Goal: Task Accomplishment & Management: Manage account settings

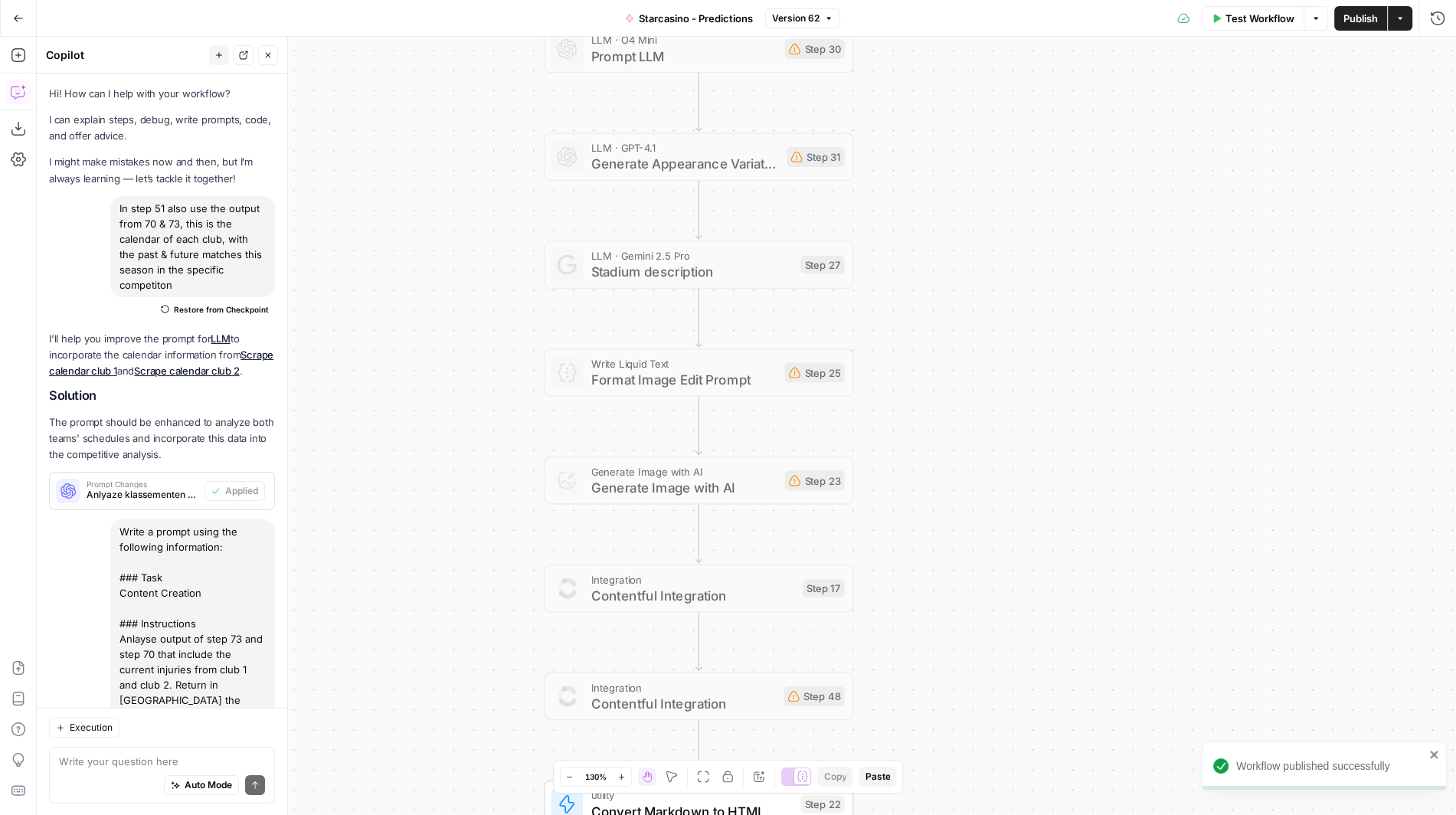
scroll to position [3051, 0]
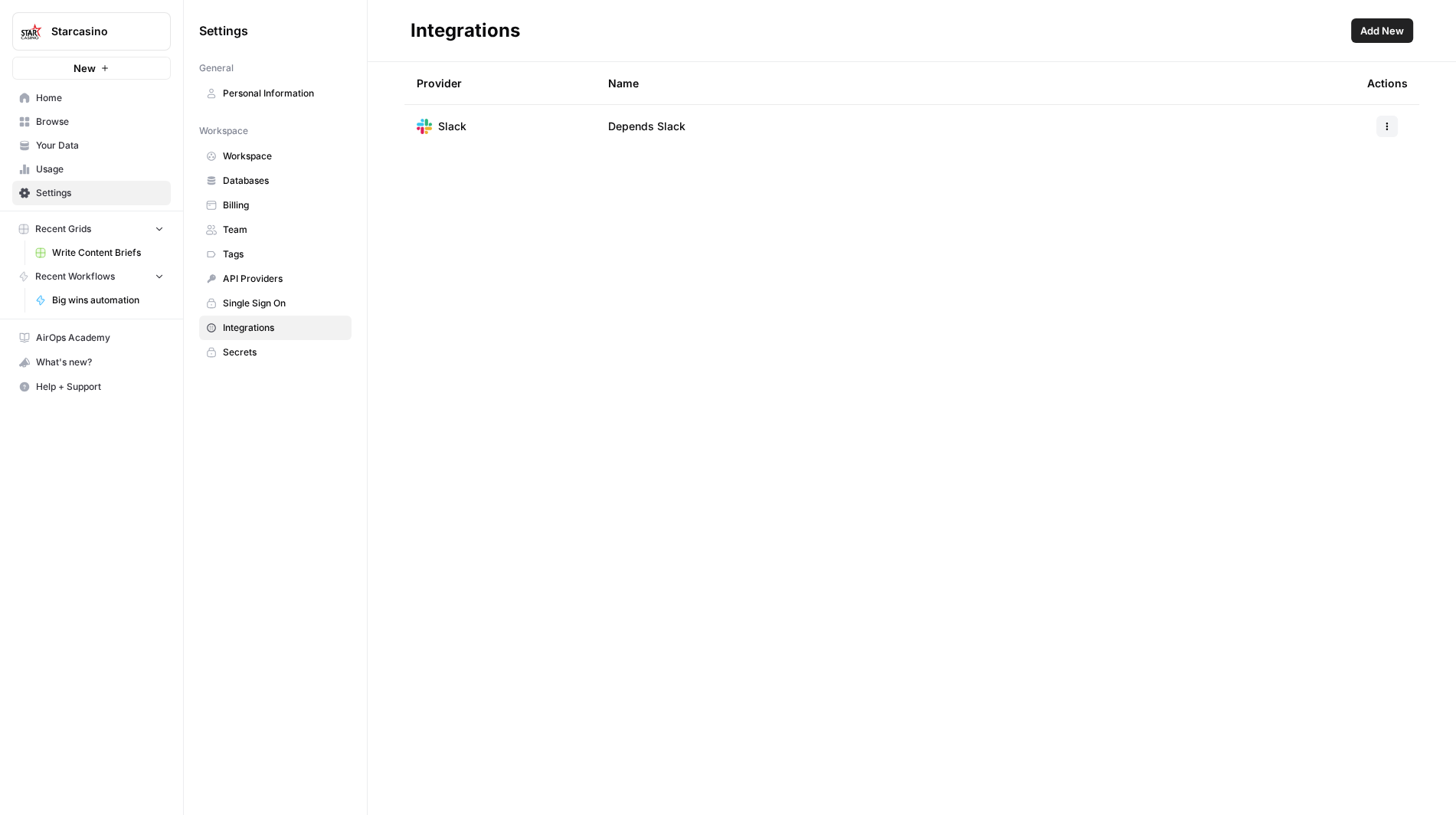
click at [79, 45] on button "Starcasino" at bounding box center [92, 32] width 159 height 38
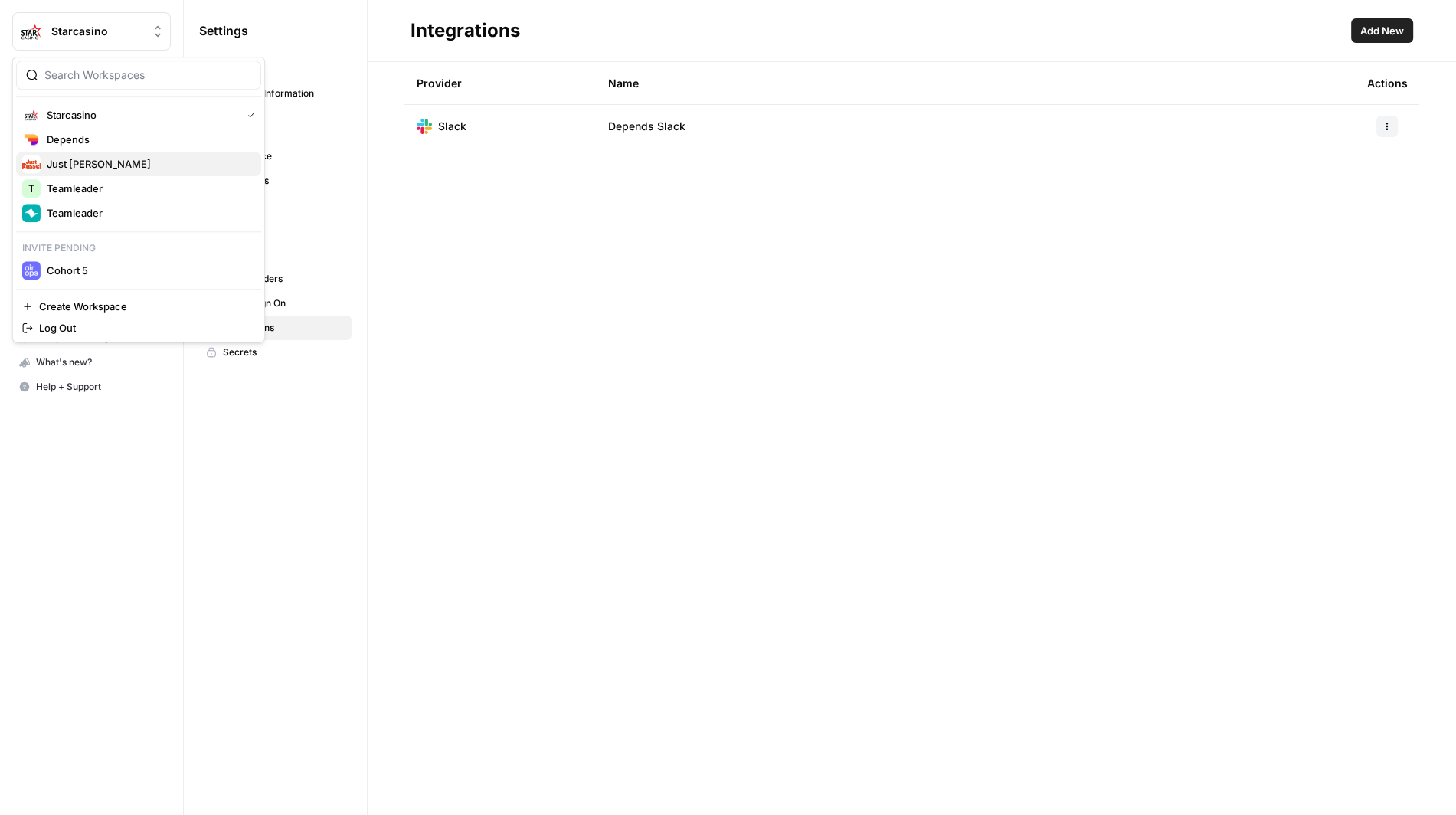
click at [95, 163] on span "Just Russel" at bounding box center [148, 164] width 202 height 15
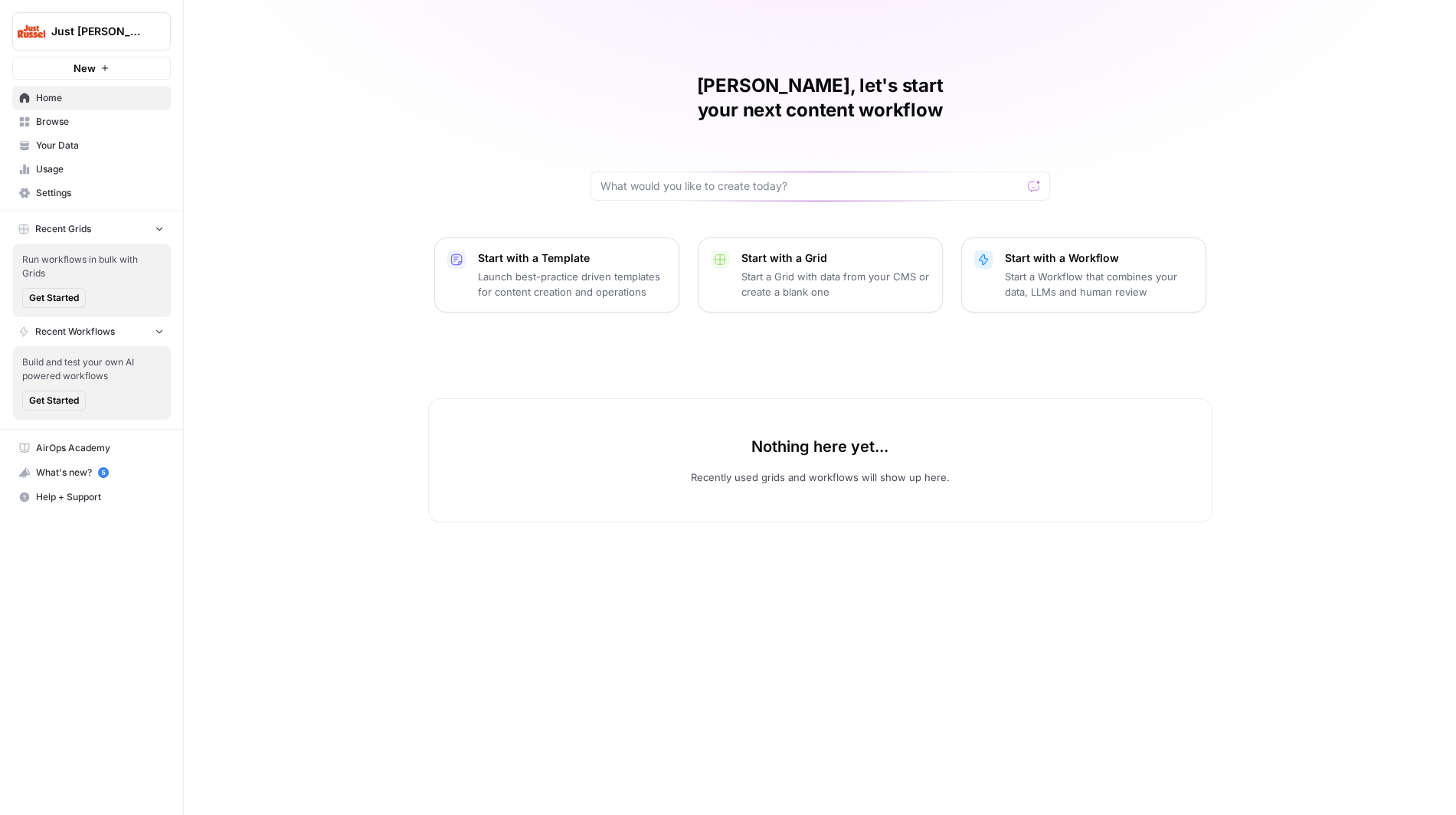
click at [118, 198] on span "Settings" at bounding box center [99, 193] width 128 height 13
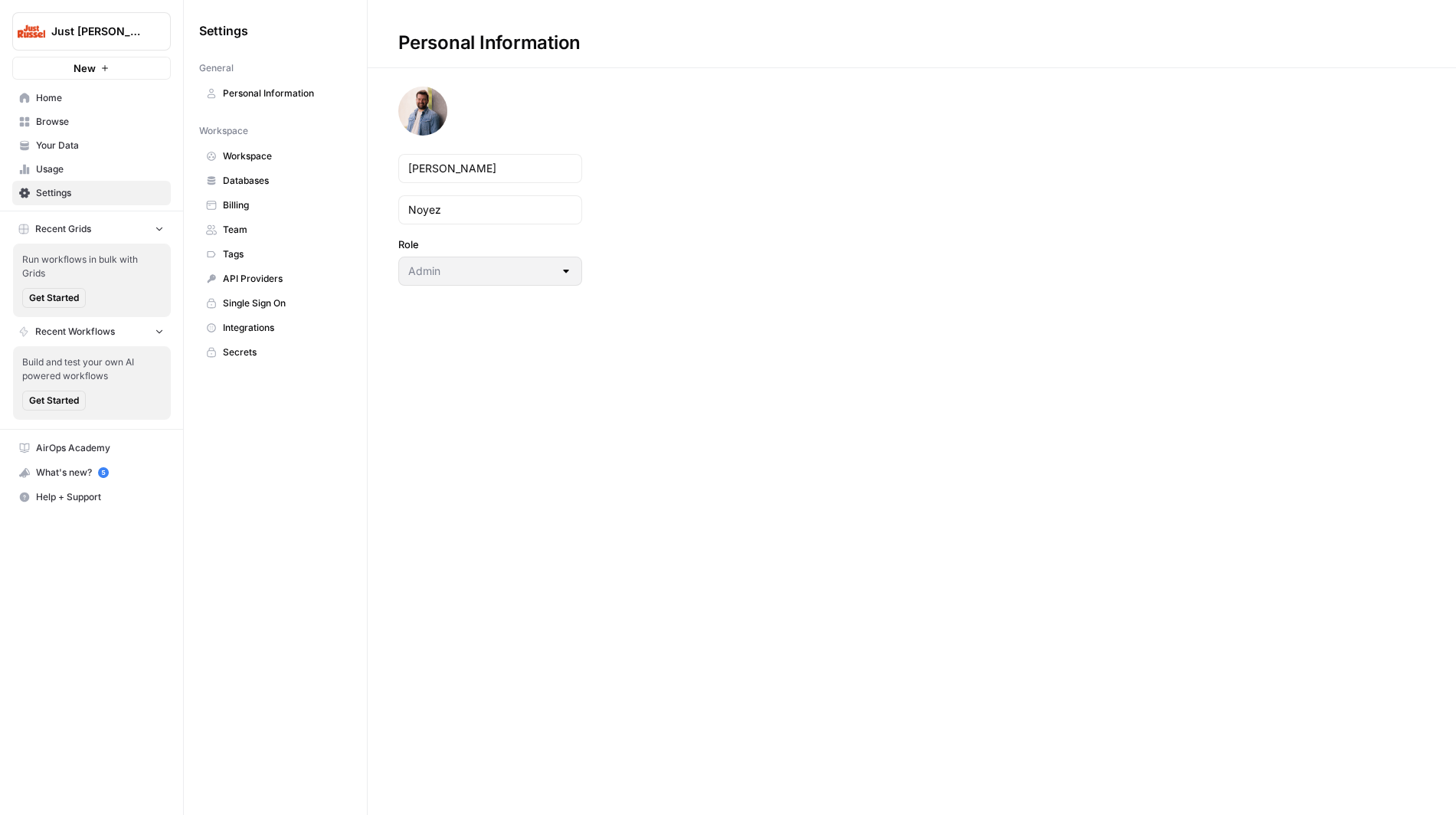
click at [277, 223] on span "Team" at bounding box center [284, 230] width 122 height 13
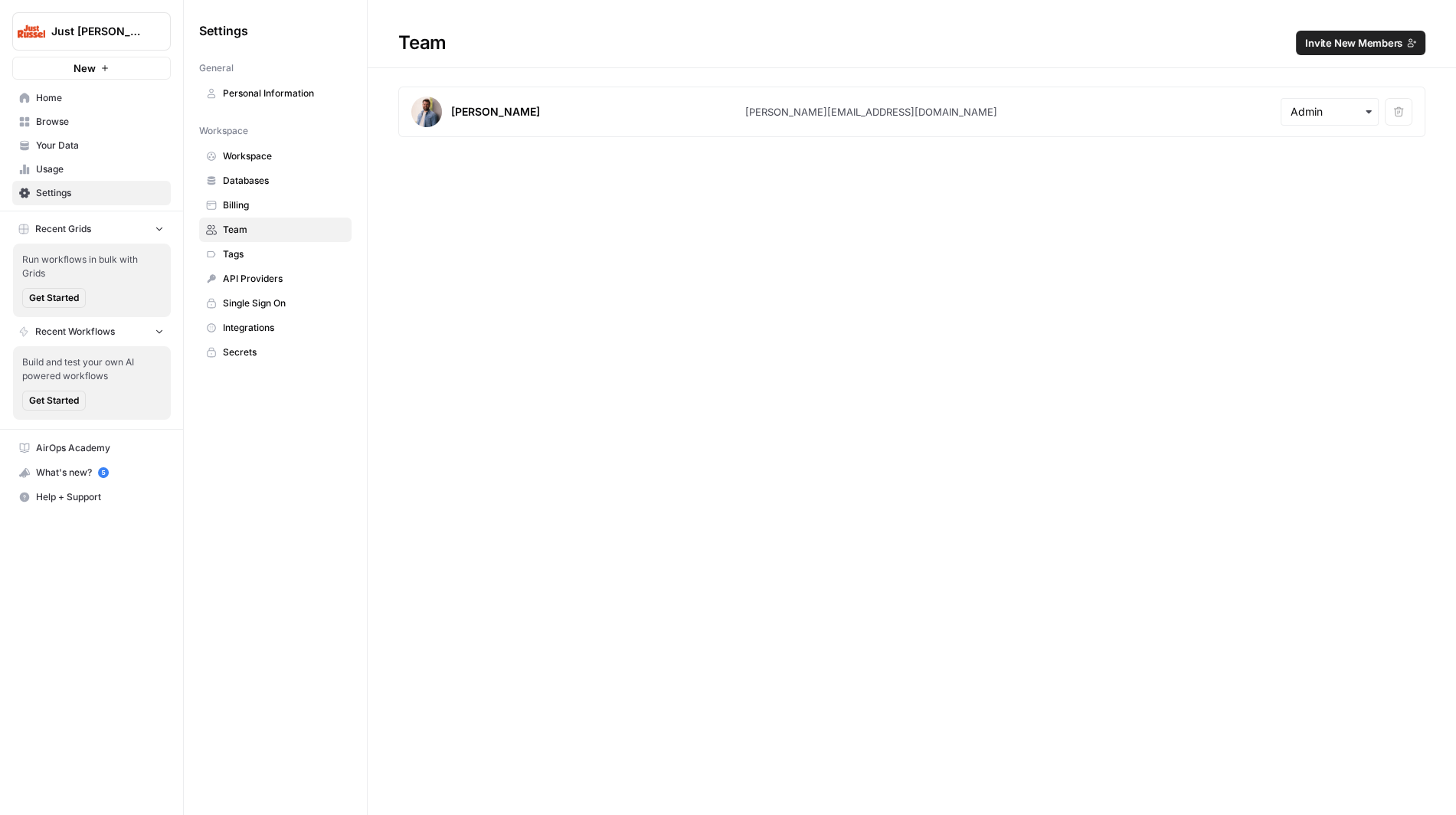
click at [1402, 43] on span "Invite New Members" at bounding box center [1353, 43] width 97 height 15
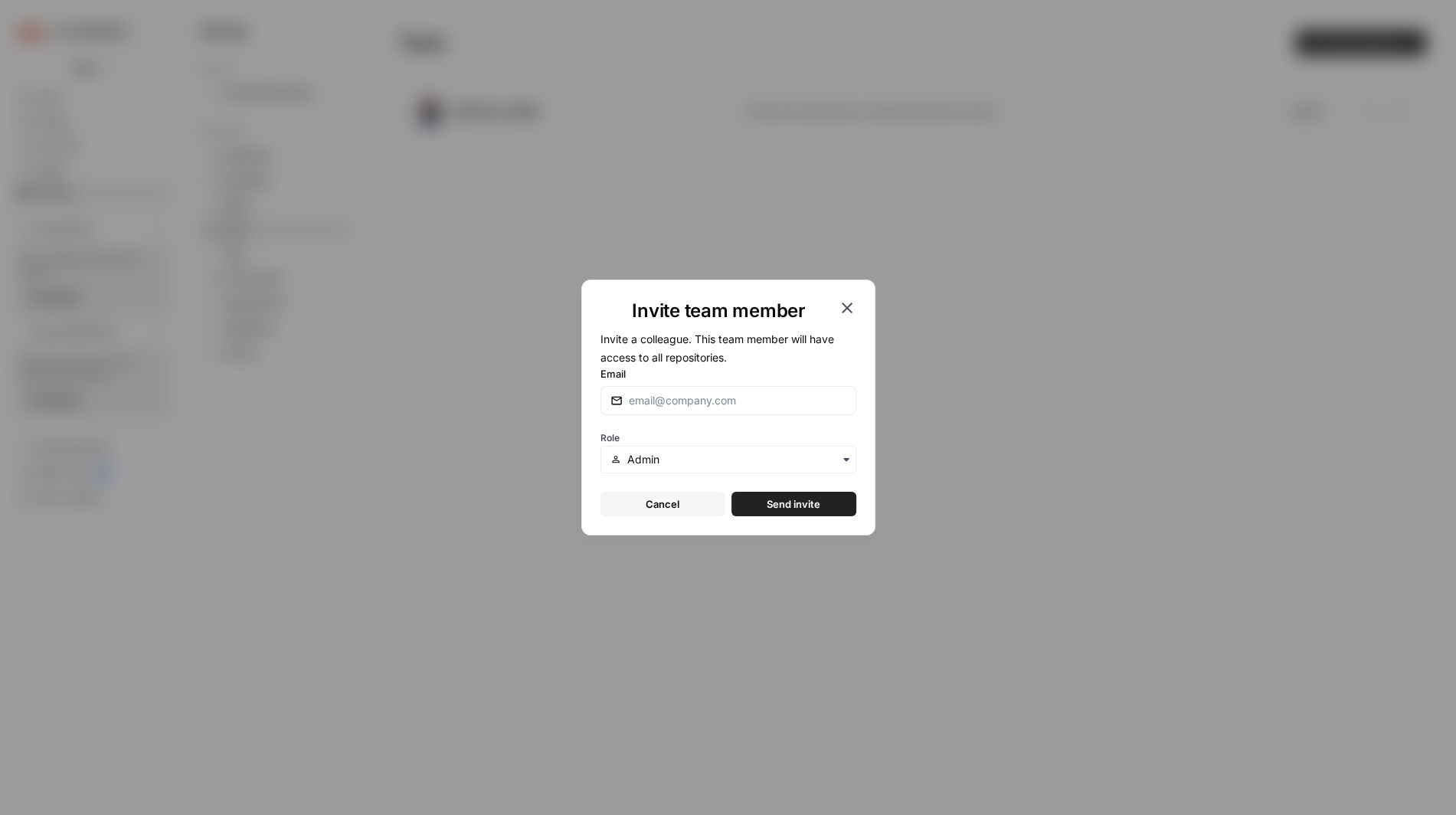
click at [676, 410] on div at bounding box center [728, 400] width 256 height 29
paste input "louisvdh@justrussel.com"
type input "louisvdh@justrussel.com"
click at [668, 461] on input "text" at bounding box center [736, 460] width 218 height 15
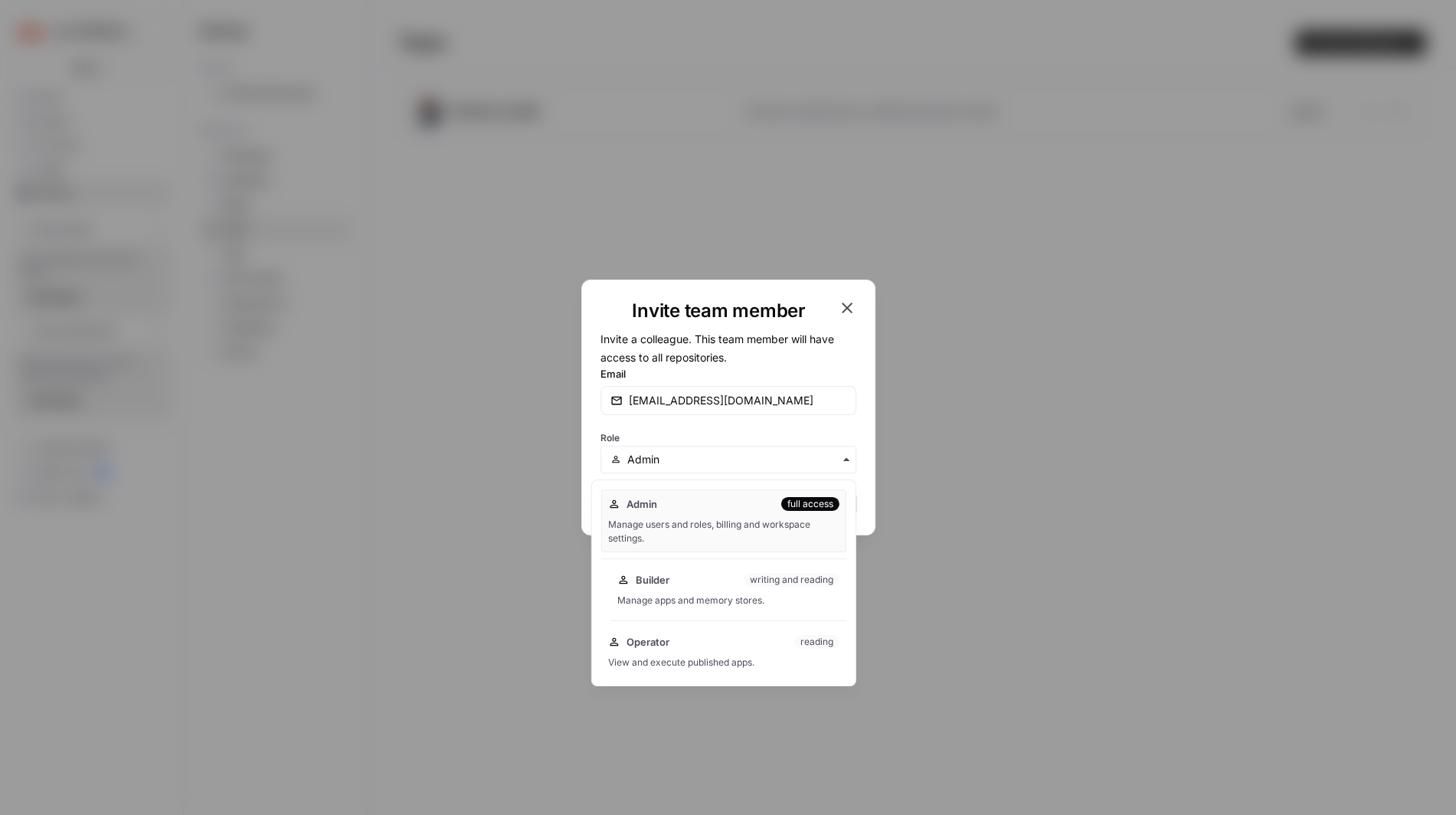
click at [669, 588] on div "Builder writing and reading Manage apps and memory stores." at bounding box center [728, 589] width 236 height 49
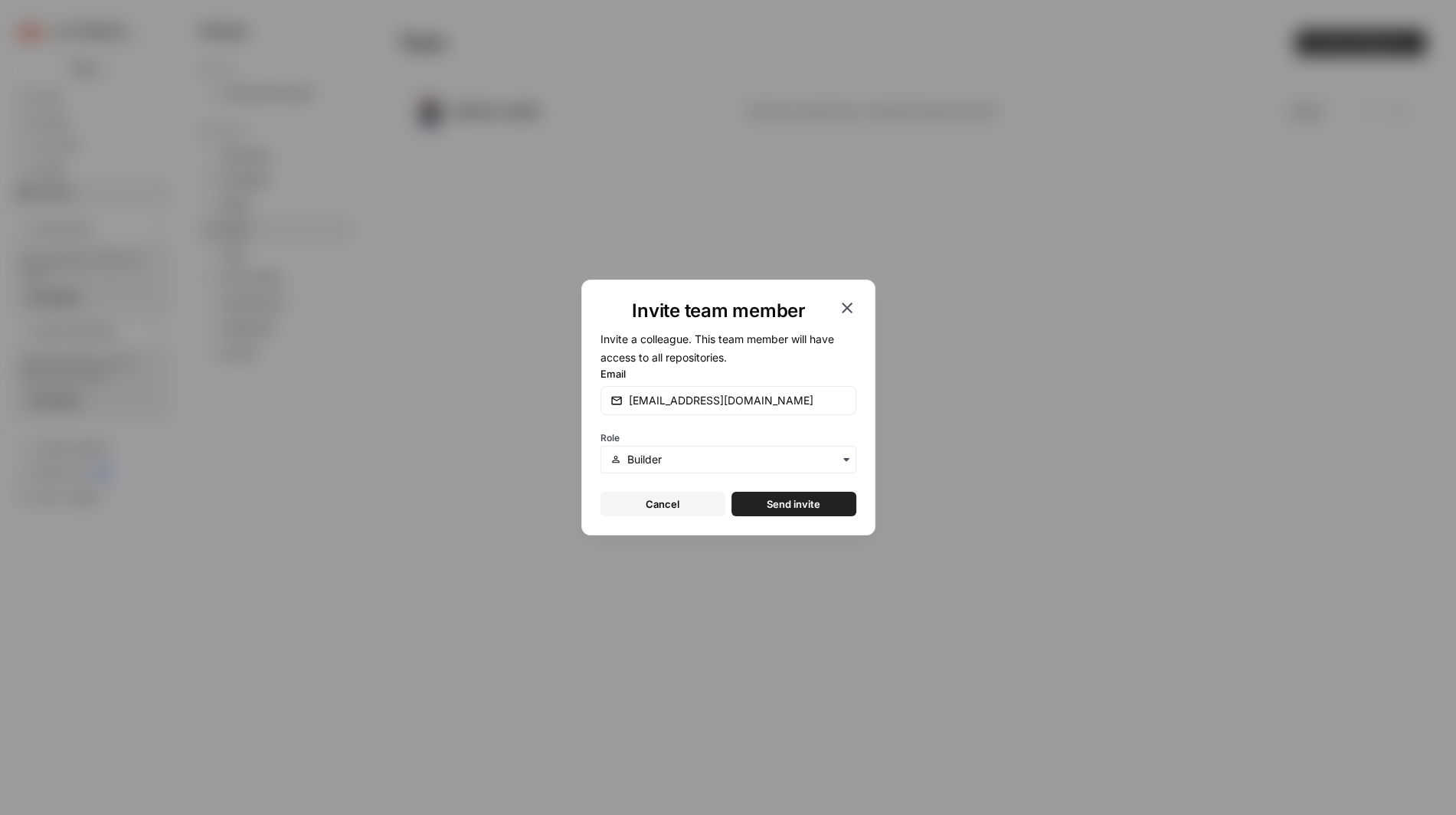
click at [807, 499] on span "Send invite" at bounding box center [793, 504] width 53 height 15
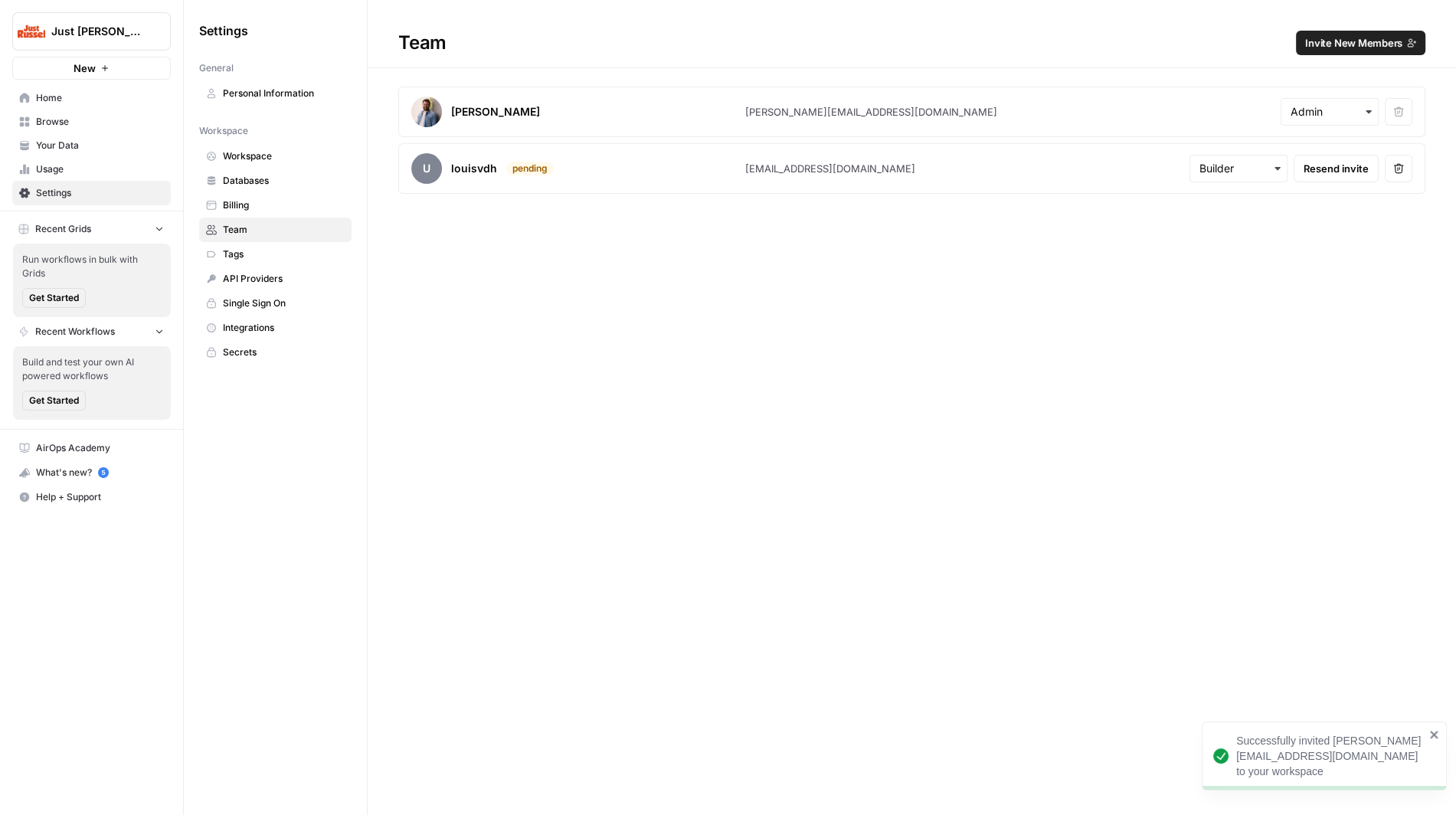
click at [1345, 41] on span "Invite New Members" at bounding box center [1353, 43] width 97 height 15
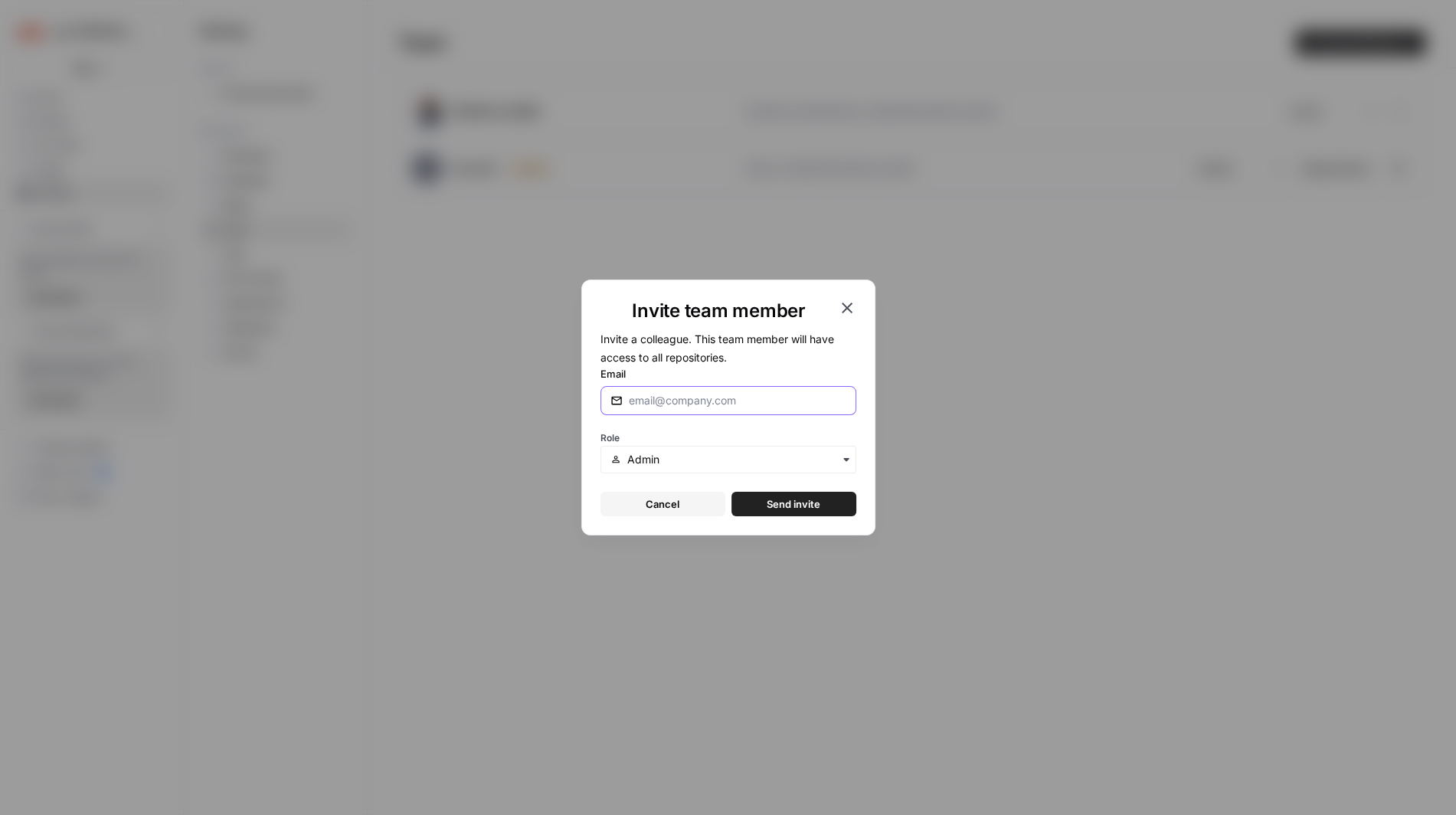
click at [732, 398] on input "Email" at bounding box center [734, 400] width 211 height 15
paste input "romain.lecluse@justrussel.com"
type input "romain.lecluse@justrussel.com"
click at [732, 462] on input "text" at bounding box center [736, 460] width 218 height 15
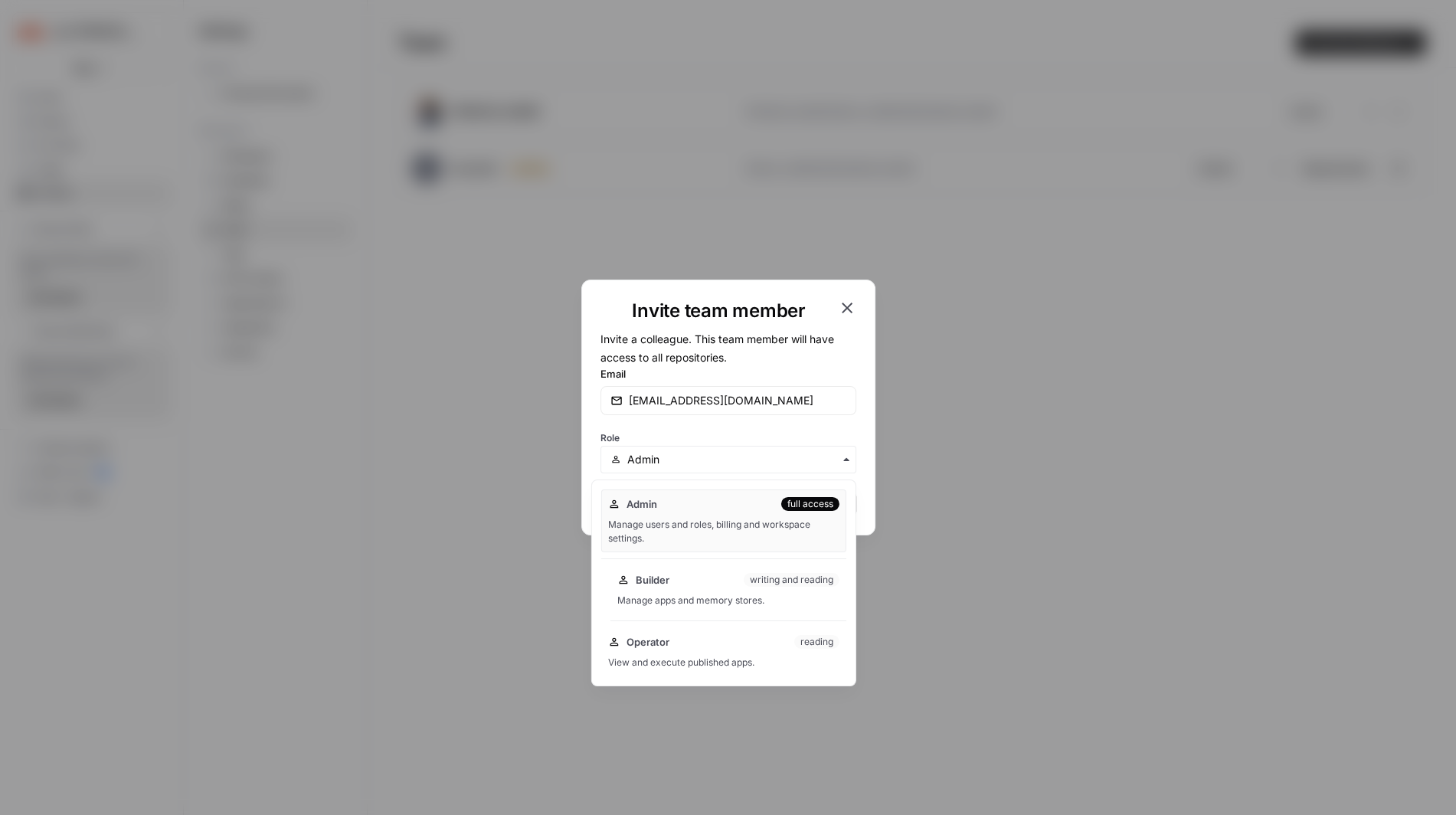
click at [715, 580] on div "Builder writing and reading" at bounding box center [728, 579] width 222 height 15
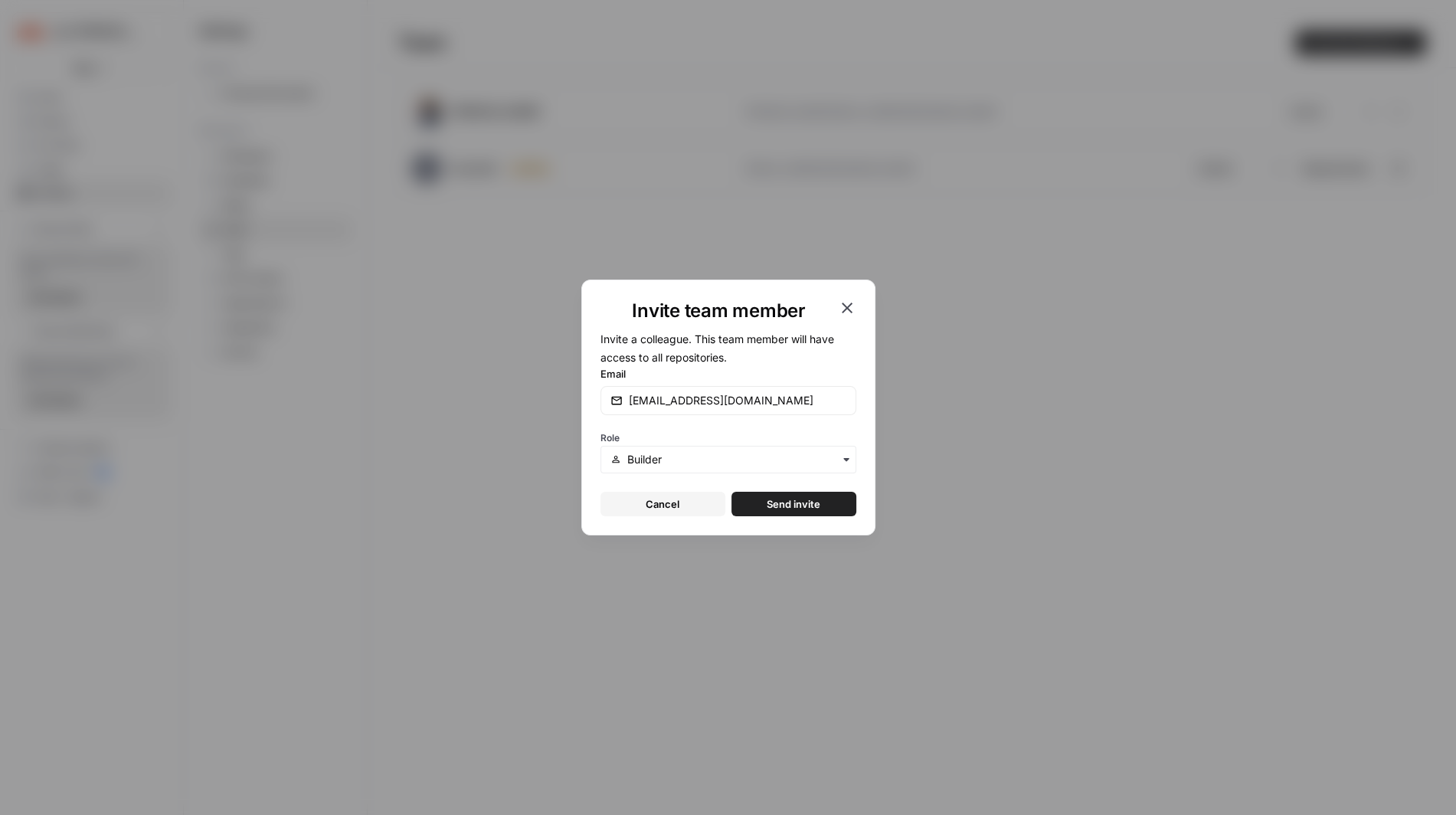
click at [792, 508] on span "Send invite" at bounding box center [793, 504] width 53 height 15
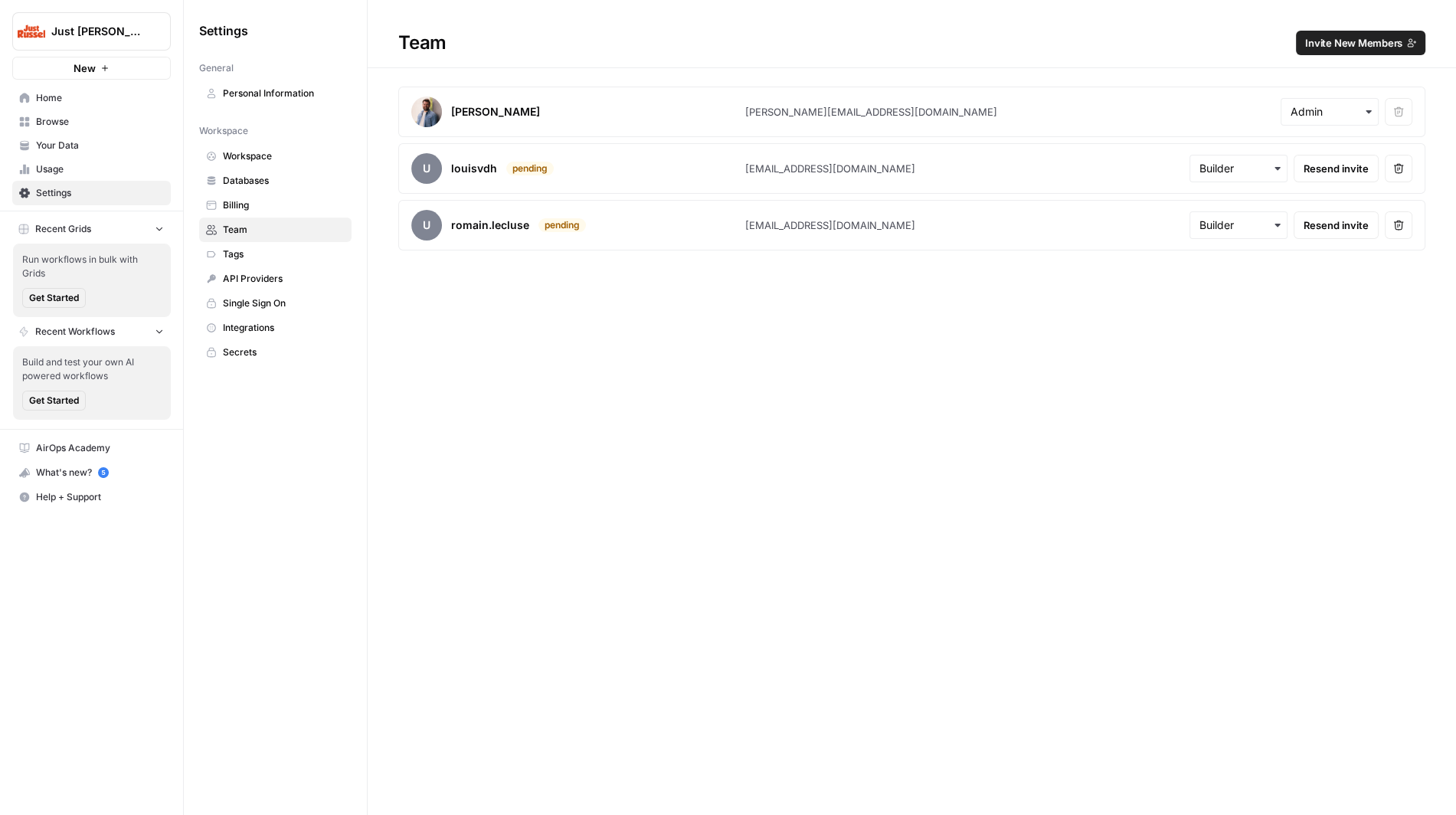
click at [1352, 40] on span "Invite New Members" at bounding box center [1353, 43] width 97 height 15
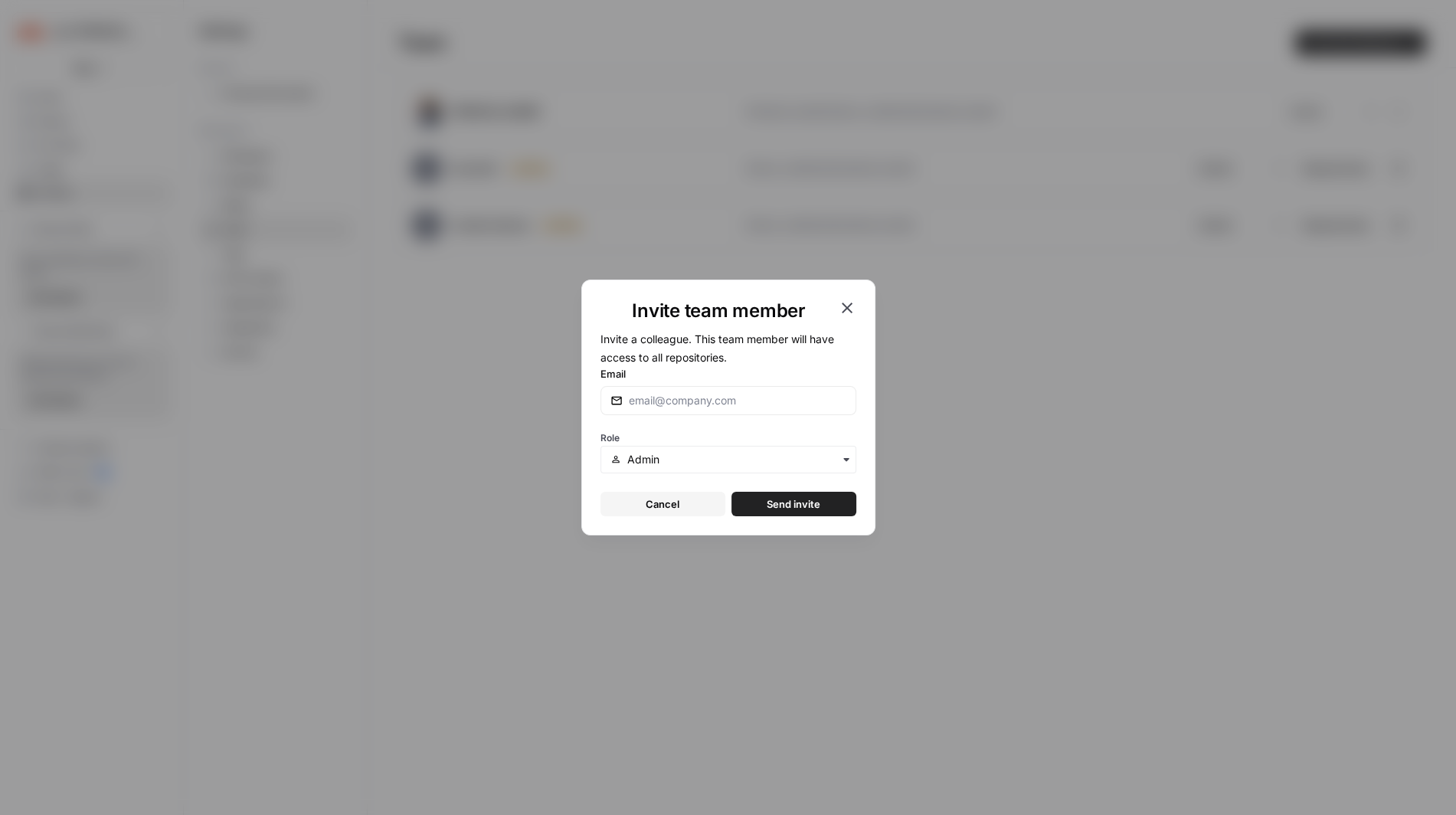
click at [670, 410] on div at bounding box center [728, 400] width 256 height 29
paste input "simon@justrussel.com"
type input "simon@justrussel.com"
click at [672, 452] on div "button" at bounding box center [728, 459] width 256 height 28
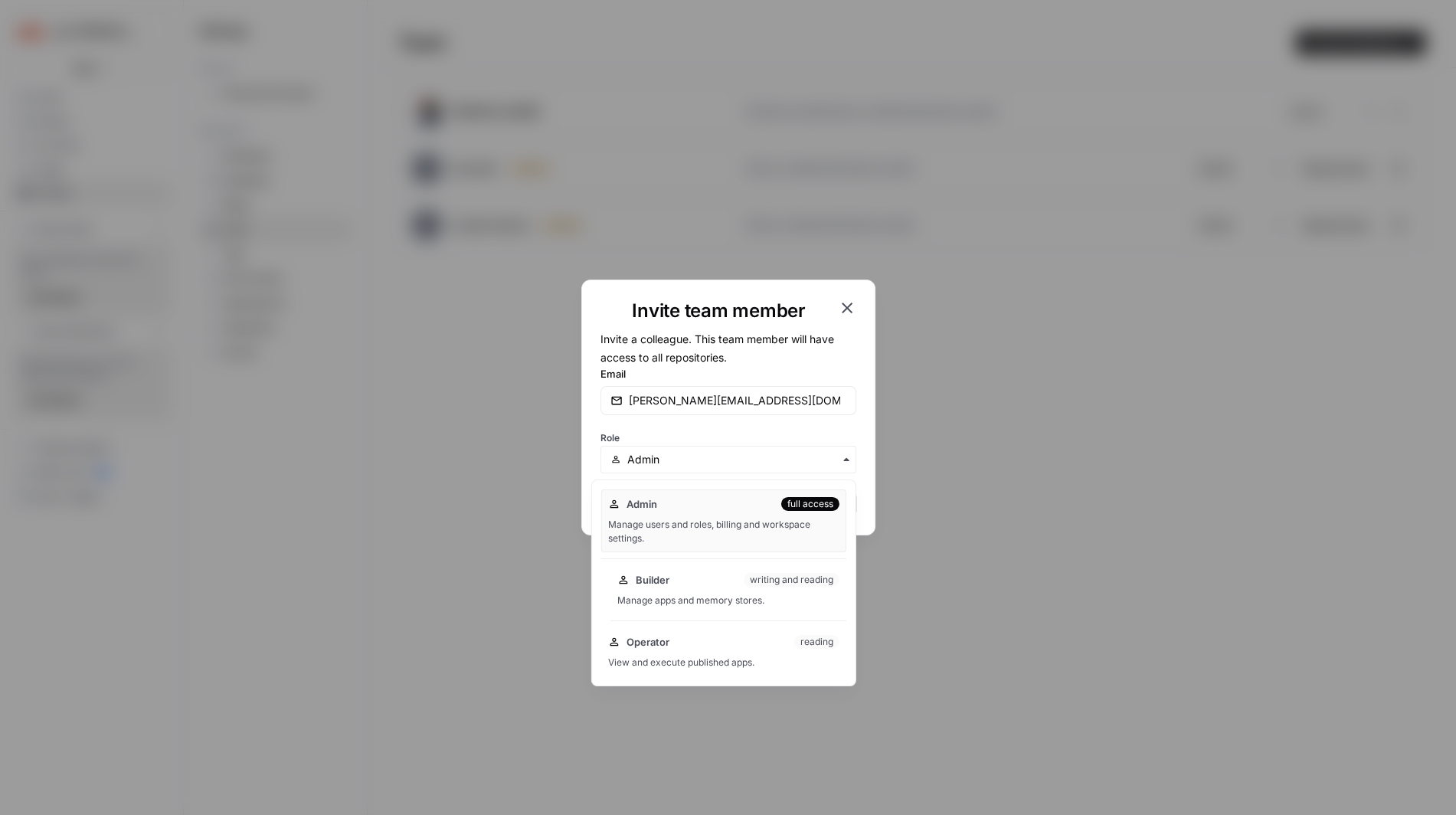
click at [674, 589] on div "Builder writing and reading Manage apps and memory stores." at bounding box center [728, 589] width 236 height 49
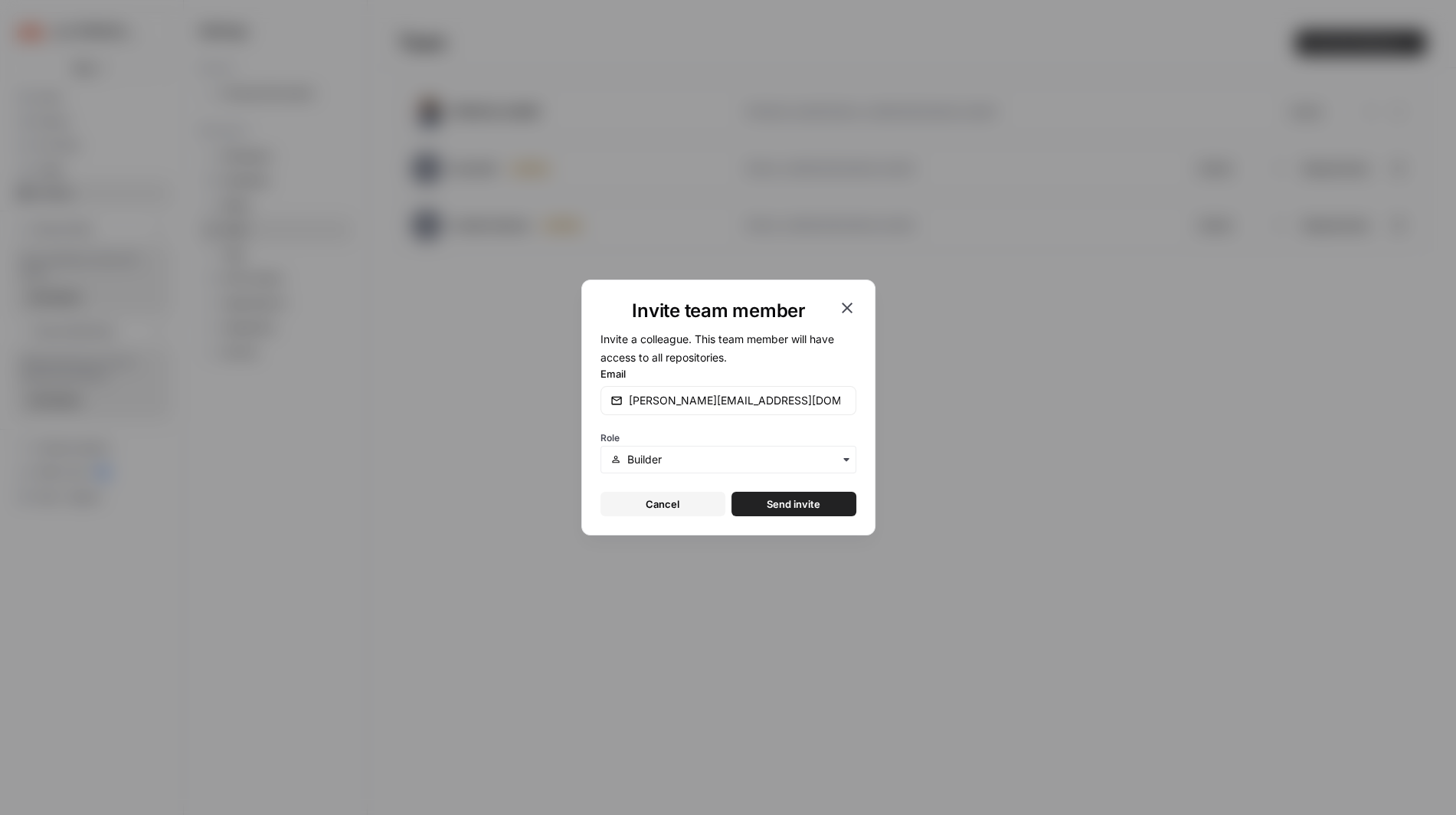
click at [817, 497] on span "Send invite" at bounding box center [793, 504] width 53 height 15
